Goal: Use online tool/utility: Utilize a website feature to perform a specific function

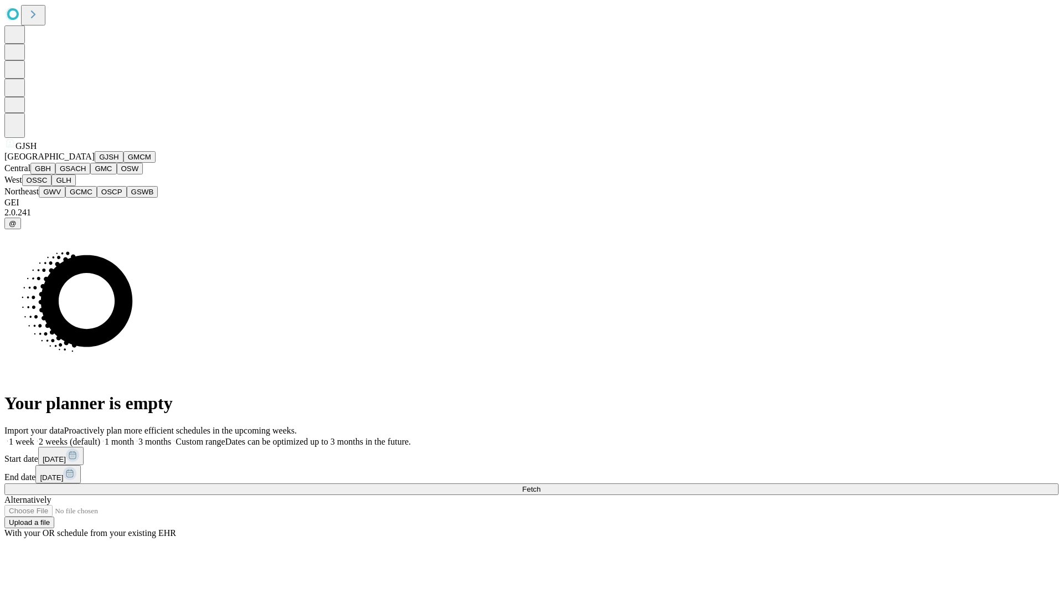
click at [95, 163] on button "GJSH" at bounding box center [109, 157] width 29 height 12
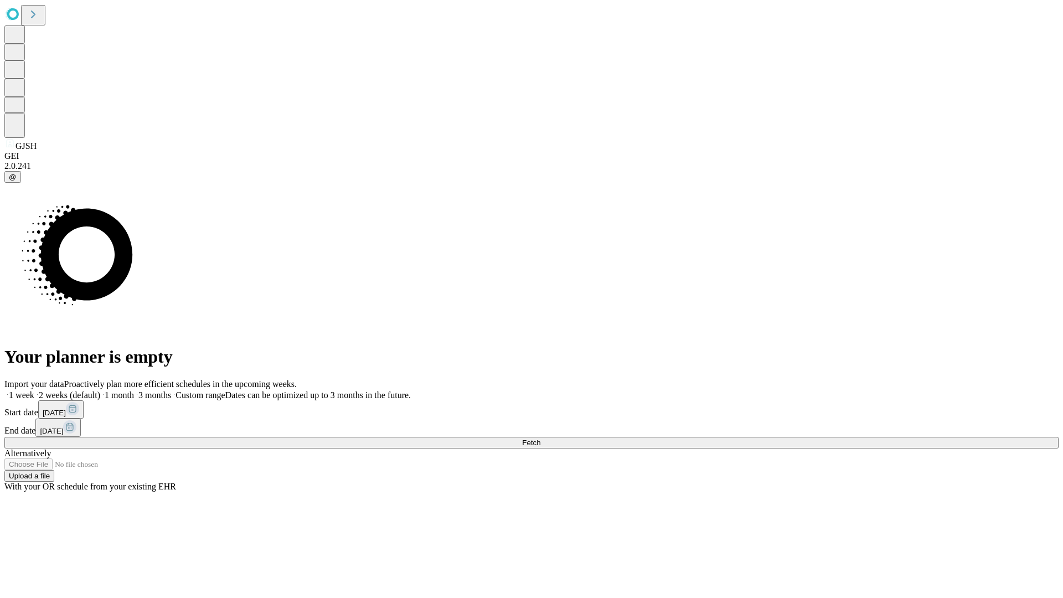
click at [34, 390] on label "1 week" at bounding box center [19, 394] width 30 height 9
click at [540, 438] on span "Fetch" at bounding box center [531, 442] width 18 height 8
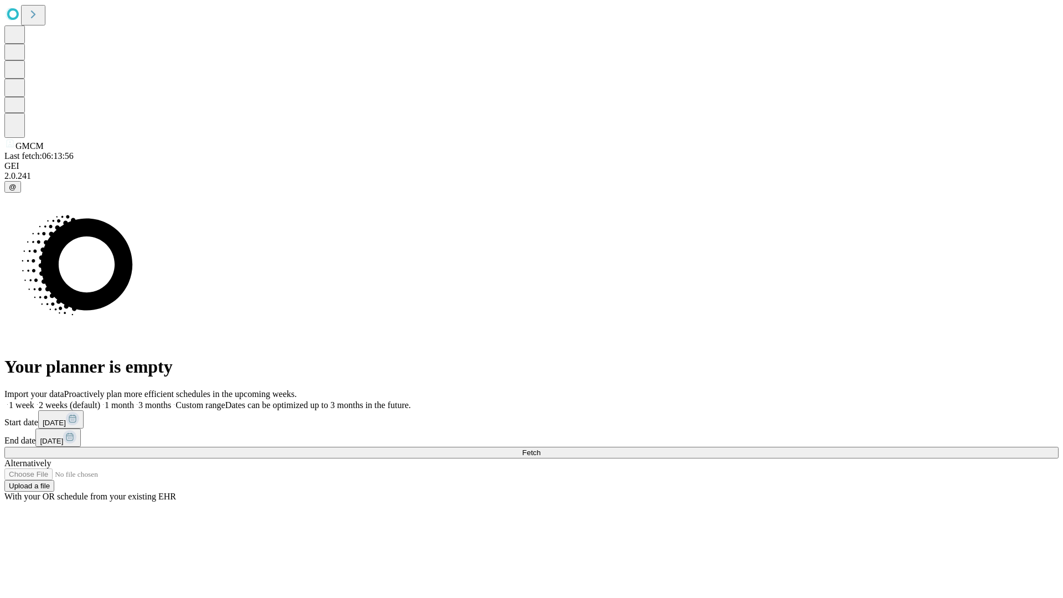
click at [34, 400] on label "1 week" at bounding box center [19, 404] width 30 height 9
click at [540, 448] on span "Fetch" at bounding box center [531, 452] width 18 height 8
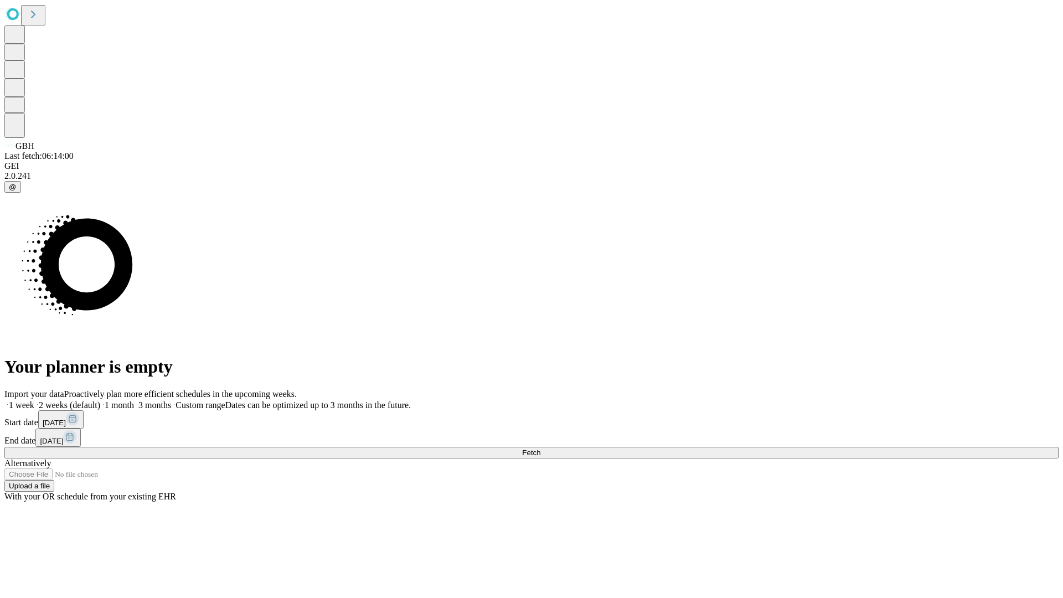
click at [34, 400] on label "1 week" at bounding box center [19, 404] width 30 height 9
click at [540, 448] on span "Fetch" at bounding box center [531, 452] width 18 height 8
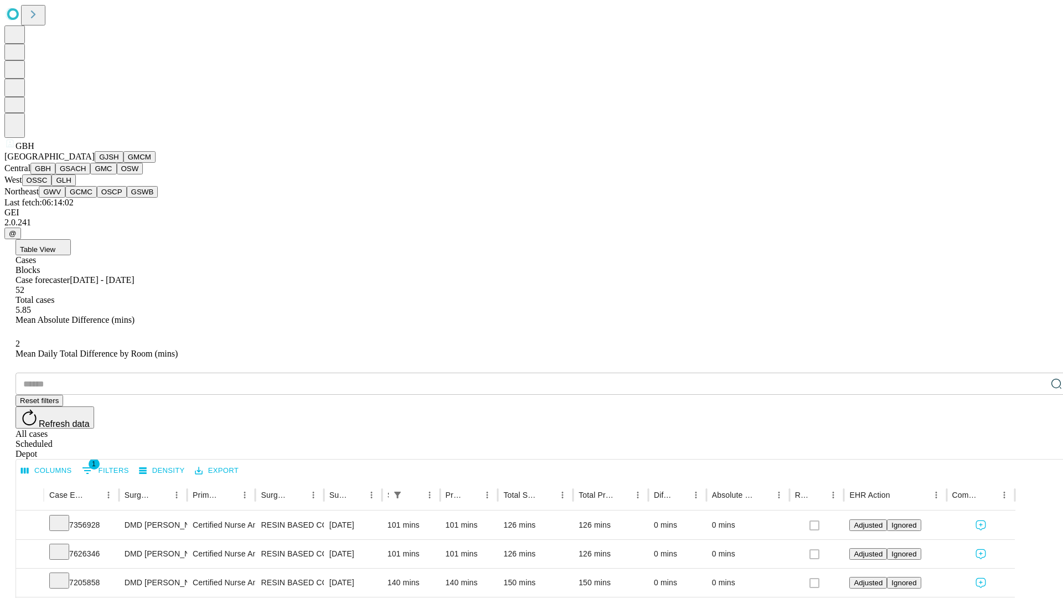
click at [86, 174] on button "GSACH" at bounding box center [72, 169] width 35 height 12
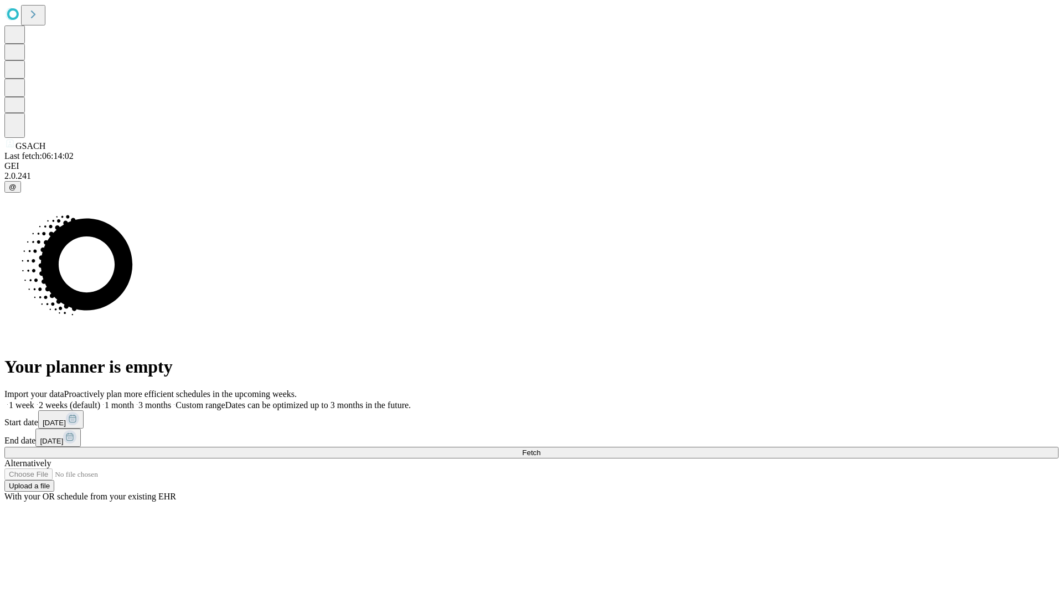
click at [34, 400] on label "1 week" at bounding box center [19, 404] width 30 height 9
click at [540, 448] on span "Fetch" at bounding box center [531, 452] width 18 height 8
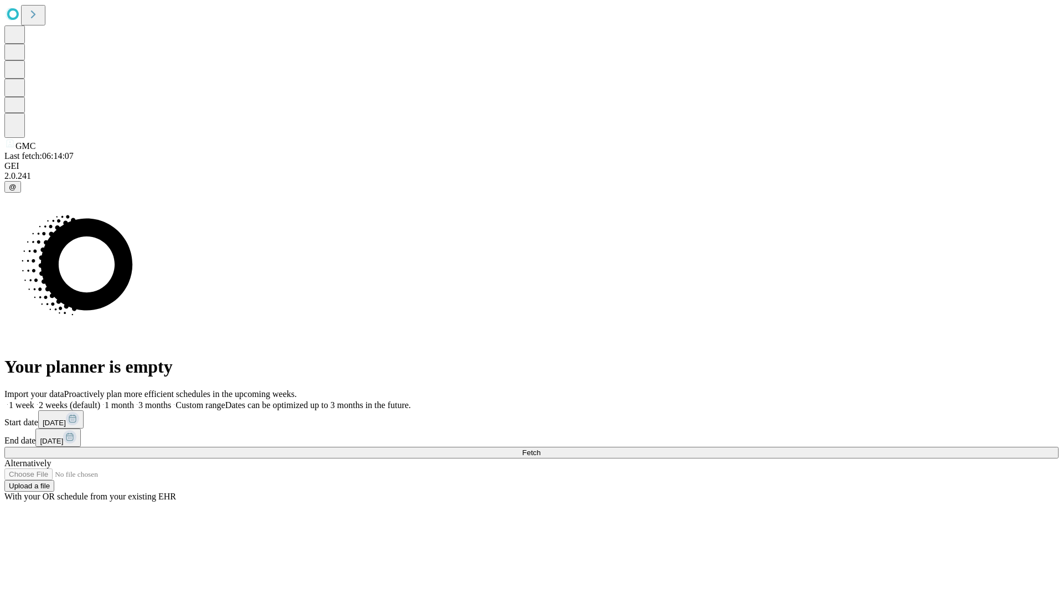
click at [34, 400] on label "1 week" at bounding box center [19, 404] width 30 height 9
click at [540, 448] on span "Fetch" at bounding box center [531, 452] width 18 height 8
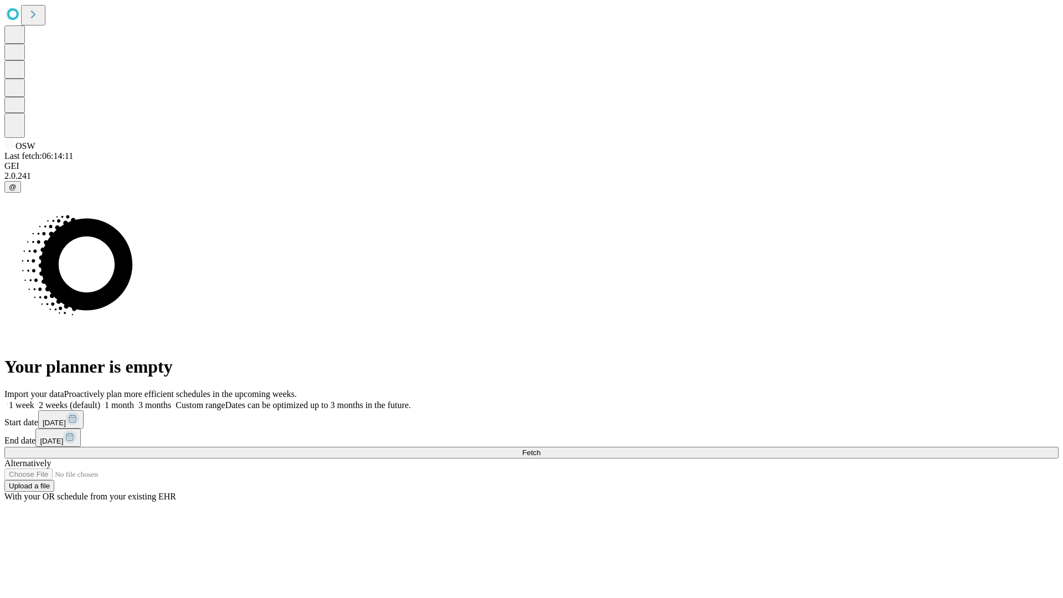
click at [34, 400] on label "1 week" at bounding box center [19, 404] width 30 height 9
click at [540, 448] on span "Fetch" at bounding box center [531, 452] width 18 height 8
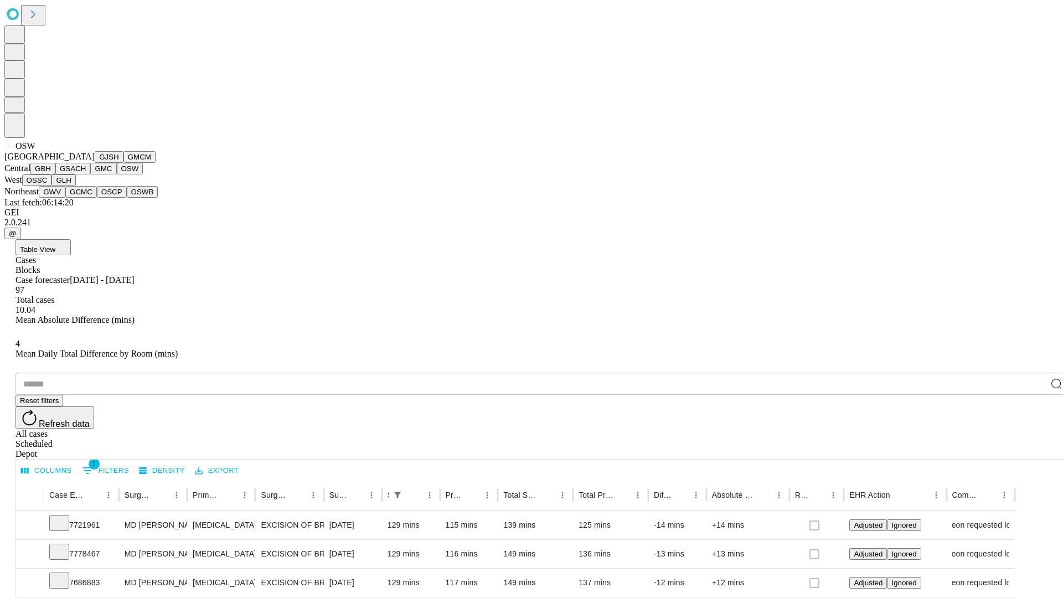
click at [52, 186] on button "OSSC" at bounding box center [37, 180] width 30 height 12
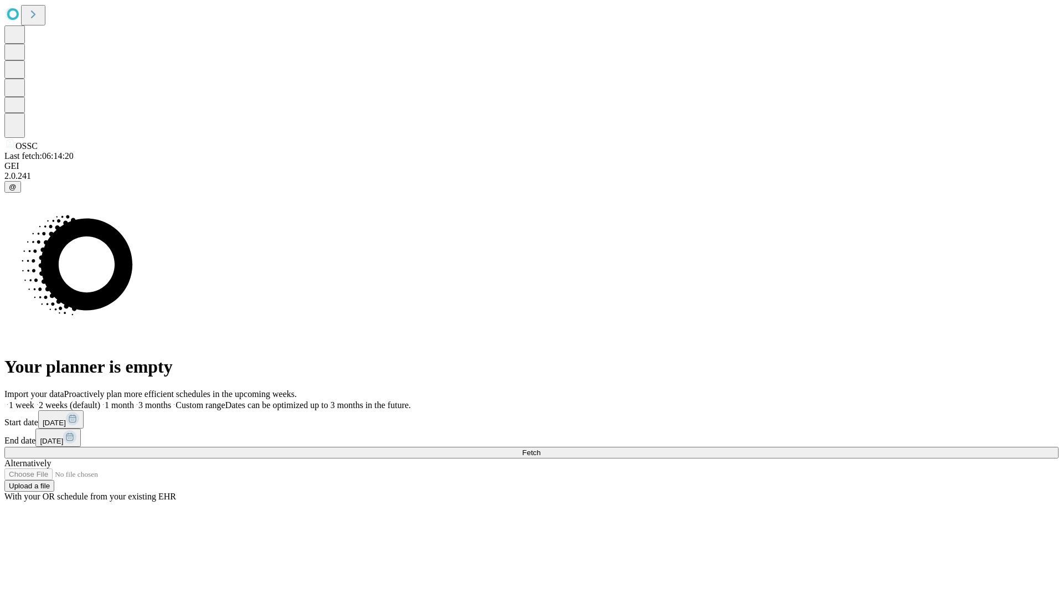
click at [34, 400] on label "1 week" at bounding box center [19, 404] width 30 height 9
click at [540, 448] on span "Fetch" at bounding box center [531, 452] width 18 height 8
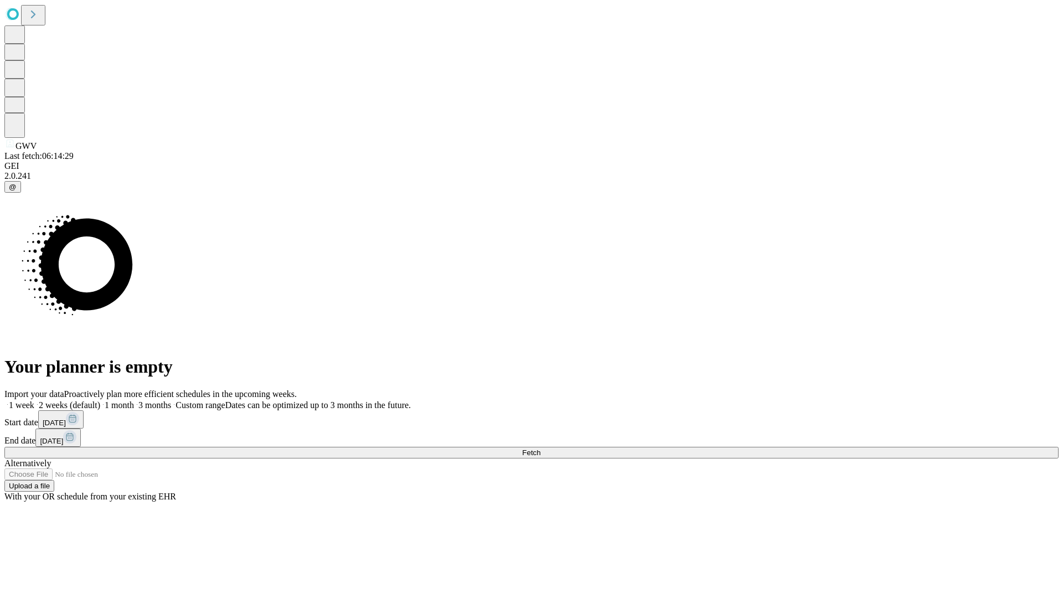
click at [34, 400] on label "1 week" at bounding box center [19, 404] width 30 height 9
click at [540, 448] on span "Fetch" at bounding box center [531, 452] width 18 height 8
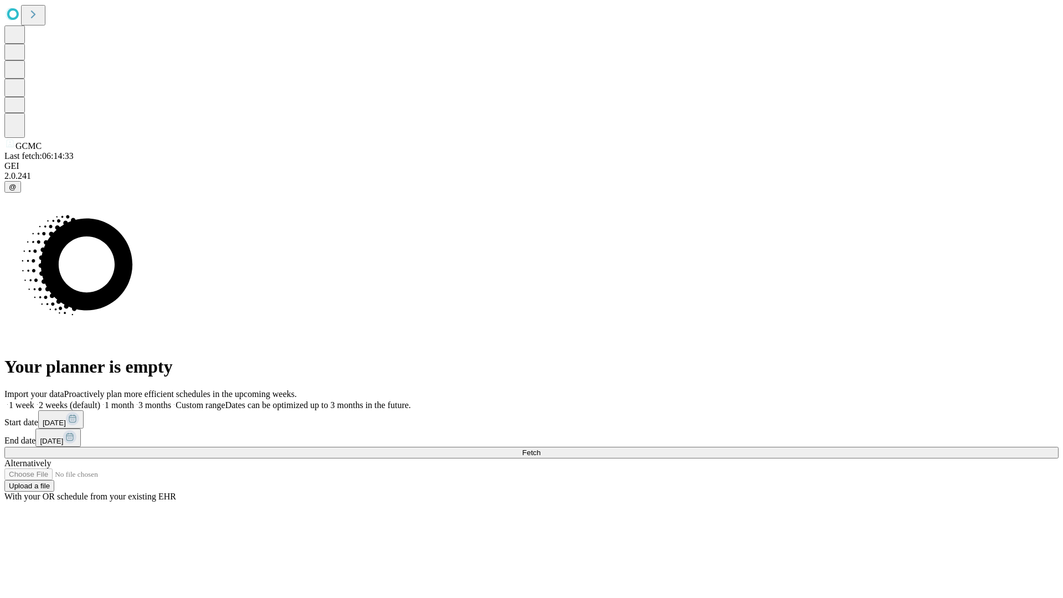
click at [34, 400] on label "1 week" at bounding box center [19, 404] width 30 height 9
click at [540, 448] on span "Fetch" at bounding box center [531, 452] width 18 height 8
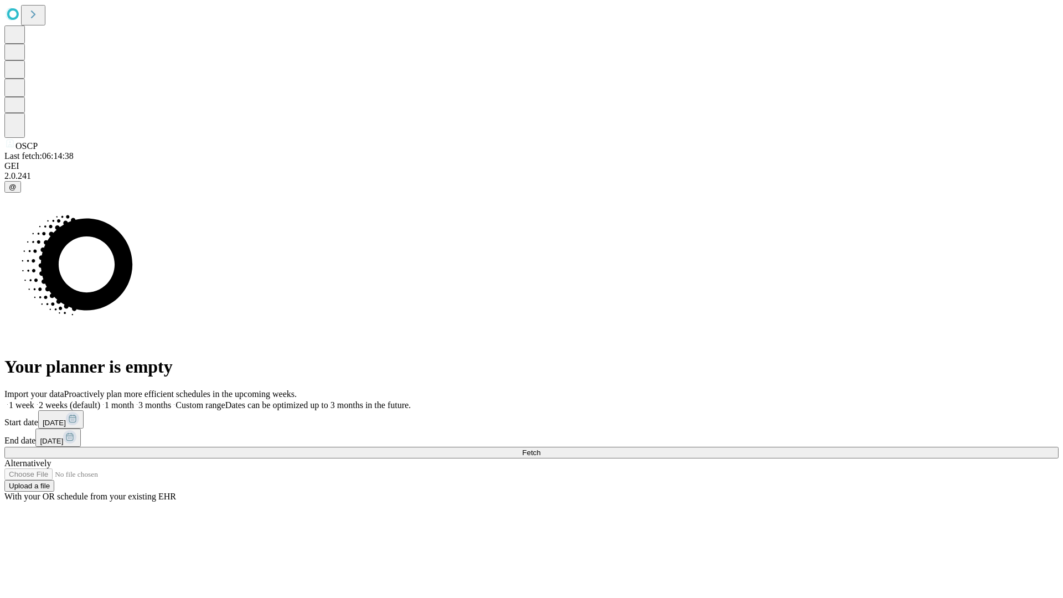
click at [34, 400] on label "1 week" at bounding box center [19, 404] width 30 height 9
click at [540, 448] on span "Fetch" at bounding box center [531, 452] width 18 height 8
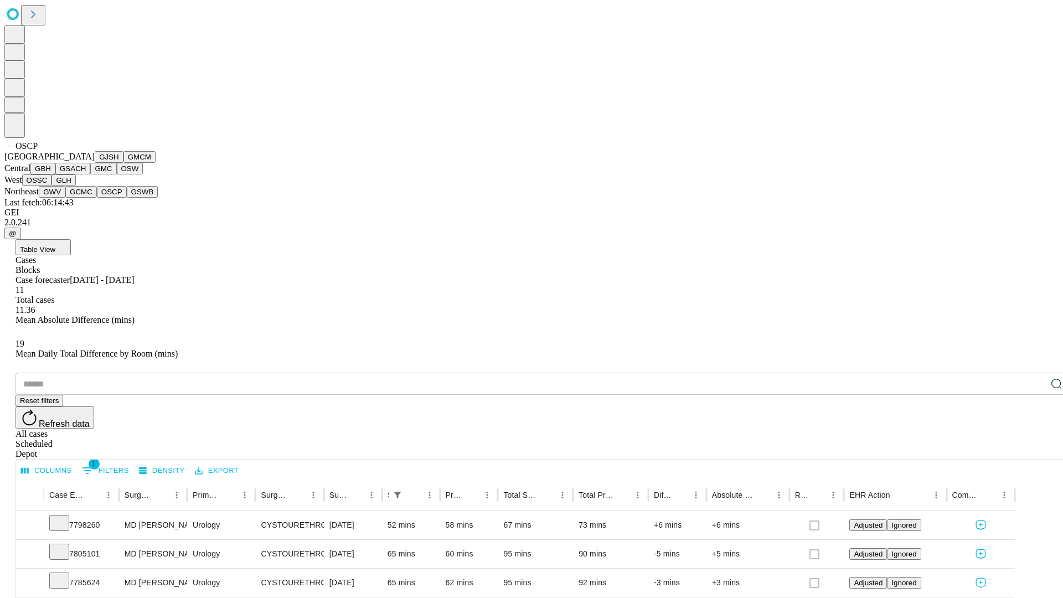
click at [127, 198] on button "GSWB" at bounding box center [143, 192] width 32 height 12
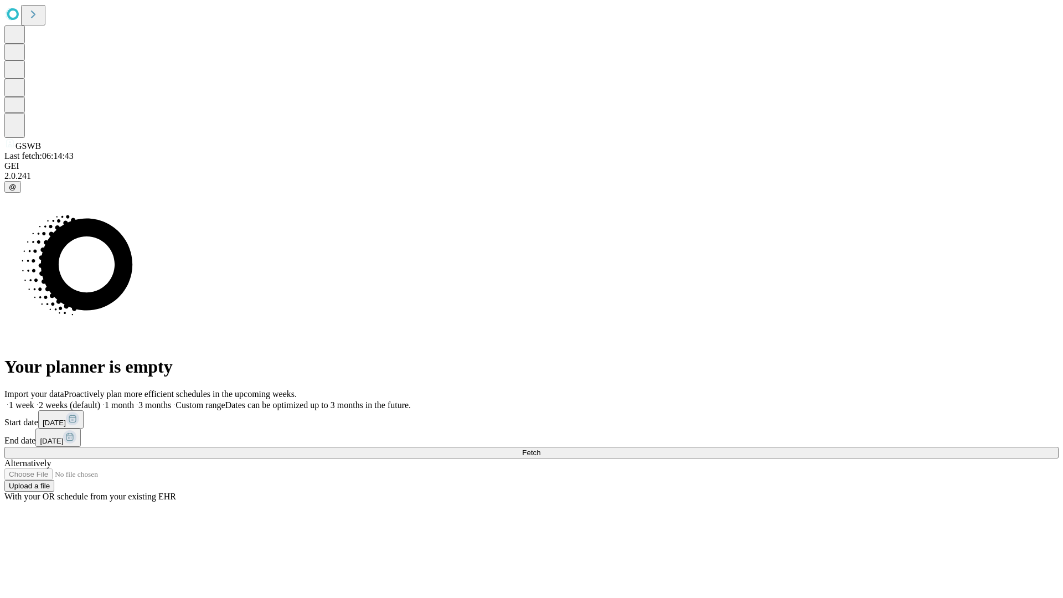
click at [34, 400] on label "1 week" at bounding box center [19, 404] width 30 height 9
click at [540, 448] on span "Fetch" at bounding box center [531, 452] width 18 height 8
